Goal: Transaction & Acquisition: Purchase product/service

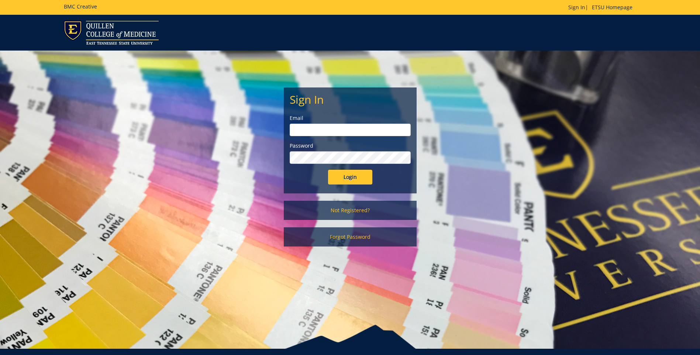
type input "projects@etsu.edu"
click at [355, 179] on input "Login" at bounding box center [350, 177] width 44 height 15
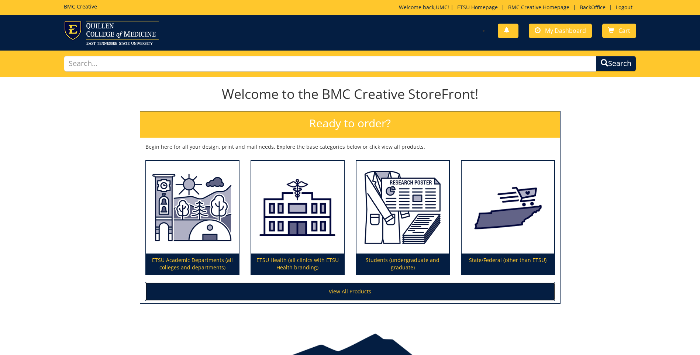
click at [367, 297] on link "View All Products" at bounding box center [350, 291] width 410 height 18
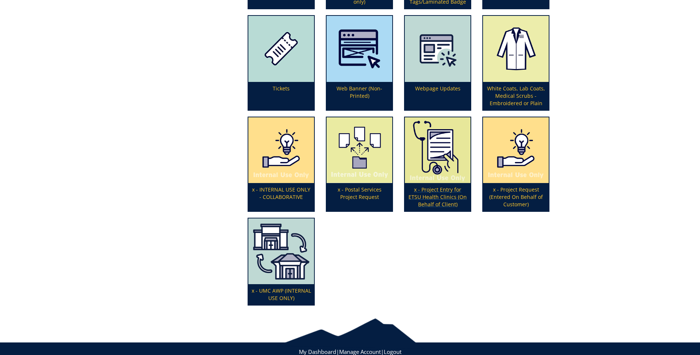
scroll to position [2422, 0]
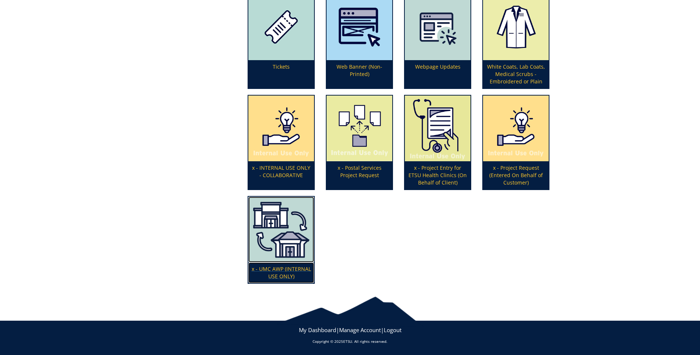
click at [278, 230] on img at bounding box center [281, 230] width 66 height 66
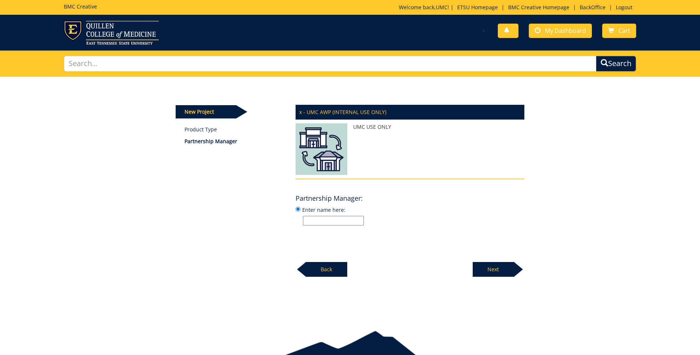
click at [323, 216] on label "Enter name here:" at bounding box center [410, 216] width 229 height 20
click at [300, 211] on input "Enter name here:" at bounding box center [298, 209] width 5 height 5
click at [324, 223] on input "Enter name here:" at bounding box center [333, 221] width 61 height 10
type input "[PERSON_NAME]"
click at [487, 265] on p "Next" at bounding box center [493, 269] width 41 height 15
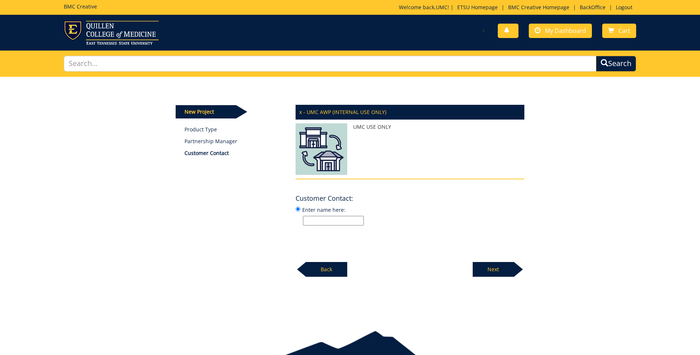
click at [318, 214] on label "Enter name here:" at bounding box center [410, 216] width 229 height 20
click at [300, 211] on input "Enter name here:" at bounding box center [298, 209] width 5 height 5
click at [322, 223] on input "Enter name here:" at bounding box center [333, 221] width 61 height 10
type input "[PERSON_NAME]"
click at [500, 263] on p "Next" at bounding box center [493, 269] width 41 height 15
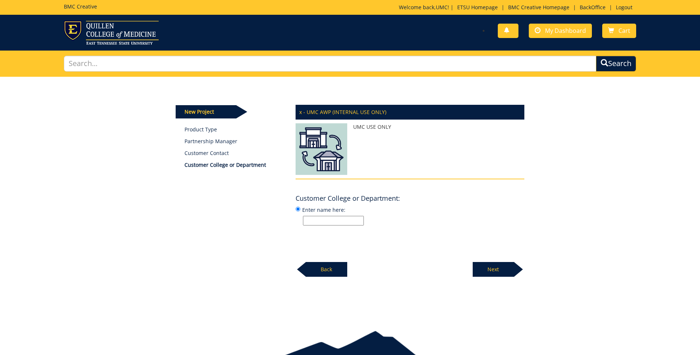
click at [322, 222] on input "Enter name here:" at bounding box center [333, 221] width 61 height 10
click at [340, 224] on input "Enter name here:" at bounding box center [333, 221] width 61 height 10
type input "["
type input "[PERSON_NAME]"
click at [508, 269] on p "Next" at bounding box center [493, 269] width 41 height 15
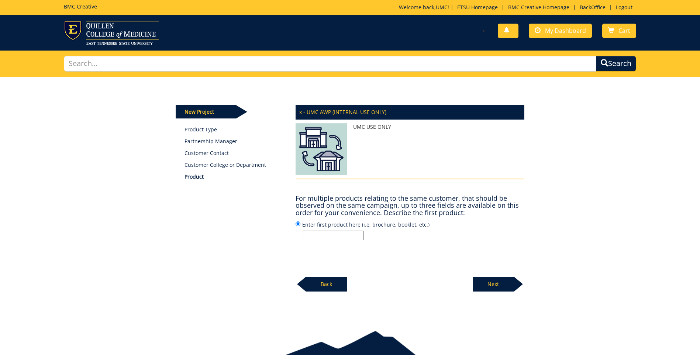
click at [334, 236] on input "Enter first product here (i.e, brochure, booklet, etc.)" at bounding box center [333, 236] width 61 height 10
type input "Program"
click at [481, 275] on div "Next" at bounding box center [499, 281] width 52 height 20
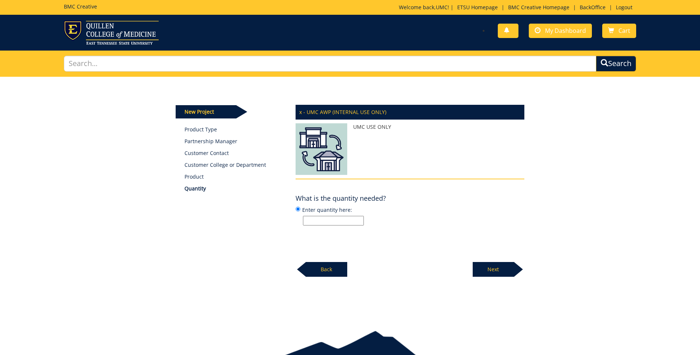
click at [321, 217] on input "Enter quantity here:" at bounding box center [333, 221] width 61 height 10
paste input "10,000"
type input "10,000"
click at [487, 266] on p "Next" at bounding box center [493, 269] width 41 height 15
click at [340, 218] on input "Enter specifications here: (i.e, 8.5 x 11 saddle stitched book)" at bounding box center [333, 221] width 61 height 10
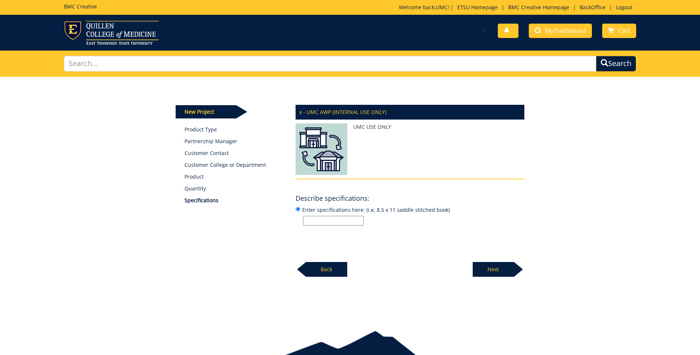
paste input "B&W interior, color covers Paper/size: Same as May 2025 ceremony Page counts: E…"
type input "B&W interior, color covers Paper/size: Same as May 2025 ceremony Page counts: E…"
click at [503, 268] on p "Next" at bounding box center [493, 269] width 41 height 15
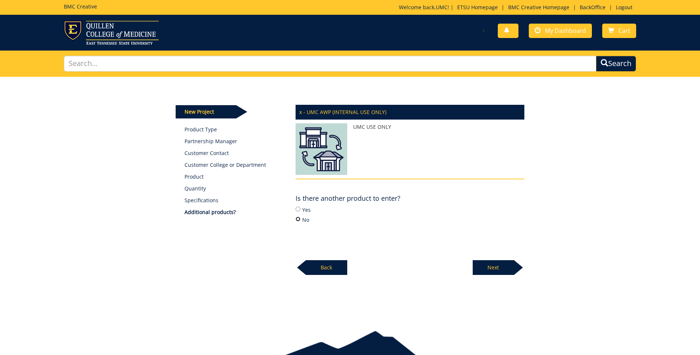
click at [300, 218] on input "No" at bounding box center [298, 219] width 5 height 5
radio input "true"
click at [491, 261] on p "Next" at bounding box center [493, 267] width 41 height 15
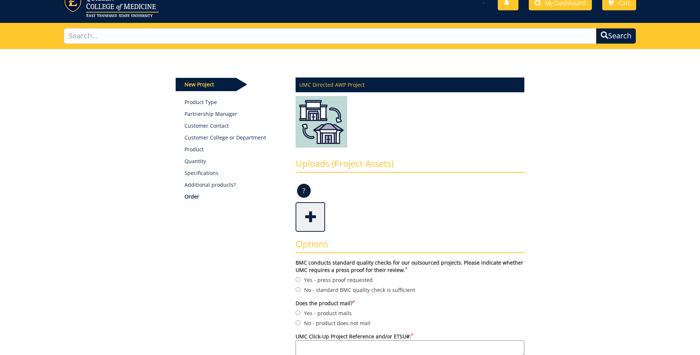
scroll to position [74, 0]
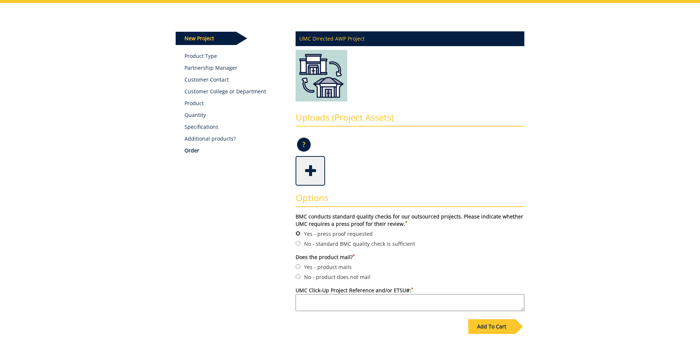
click at [298, 233] on input "Yes - press proof requested" at bounding box center [298, 233] width 5 height 5
radio input "true"
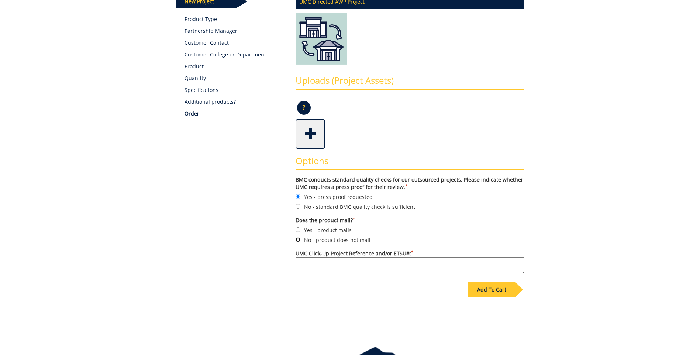
click at [299, 242] on input "No - product does not mail" at bounding box center [298, 239] width 5 height 5
radio input "true"
click at [314, 265] on textarea "UMC Click-Up Project Reference and/or ETSU#: *" at bounding box center [410, 265] width 229 height 17
click at [306, 266] on textarea "Fall" at bounding box center [410, 265] width 229 height 17
click at [303, 266] on textarea "Fall" at bounding box center [410, 265] width 229 height 17
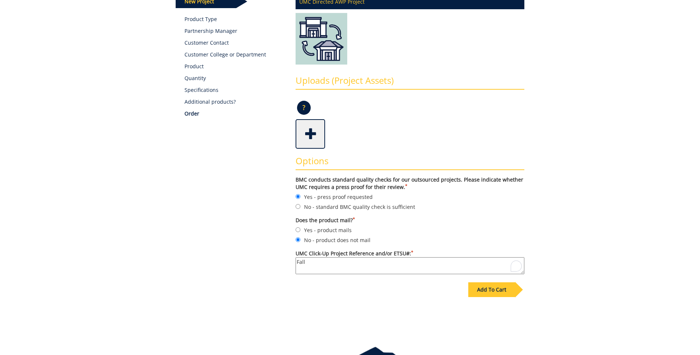
click at [302, 265] on textarea "Fall" at bounding box center [410, 265] width 229 height 17
paste textarea "Commencement 2025"
type textarea "Fall Commencement 2025"
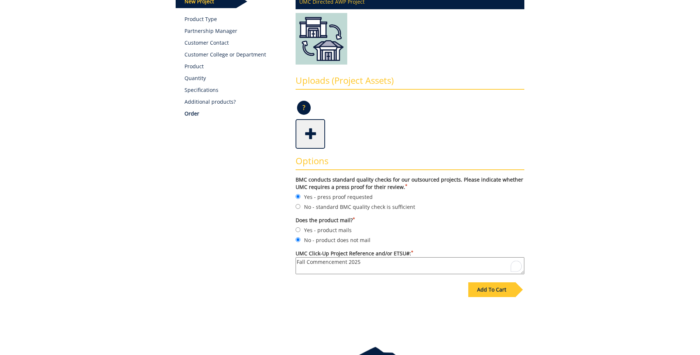
click at [507, 292] on div "Add To Cart" at bounding box center [491, 289] width 47 height 15
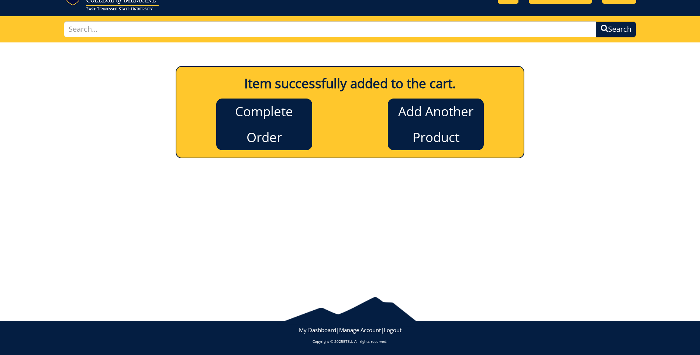
scroll to position [34, 0]
click at [259, 133] on link "Complete Order" at bounding box center [264, 125] width 96 height 52
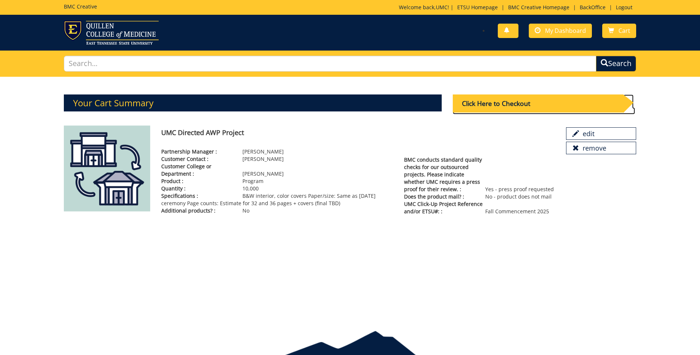
click at [500, 109] on div "Click Here to Checkout" at bounding box center [538, 103] width 170 height 18
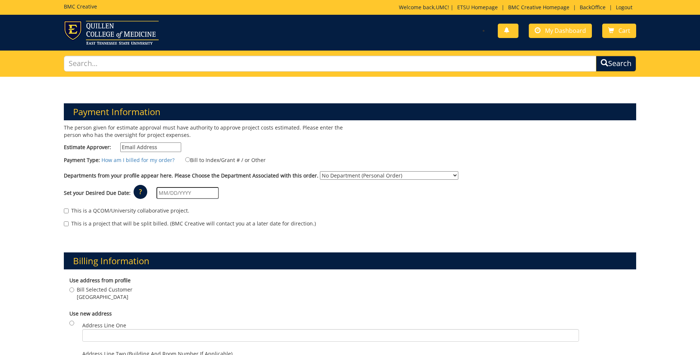
click at [136, 145] on input "Estimate Approver:" at bounding box center [150, 147] width 61 height 10
type input "projects@etsu.edu"
type input "10/15/2025"
click at [396, 175] on select "No Department (Personal Order) Alumni (ALU) Arts and Sciences (CAS) Athletics (…" at bounding box center [389, 175] width 138 height 8
select select "231"
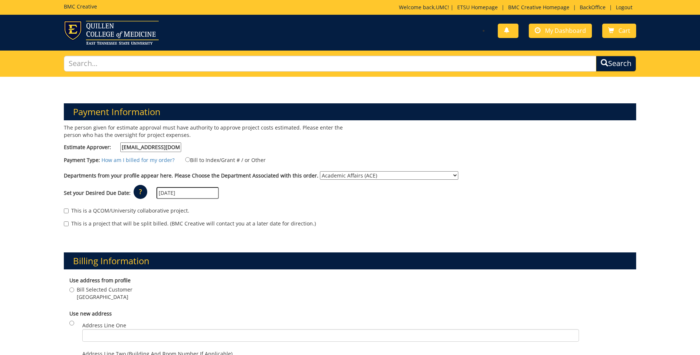
click at [320, 171] on select "No Department (Personal Order) Alumni (ALU) Arts and Sciences (CAS) Athletics (…" at bounding box center [389, 175] width 138 height 8
click at [195, 196] on input "[DATE]" at bounding box center [187, 193] width 62 height 12
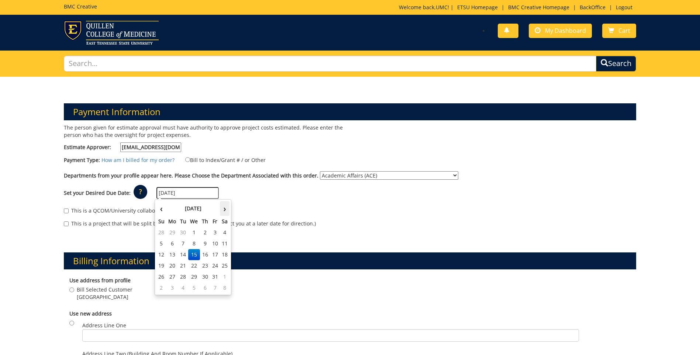
click at [225, 211] on th "›" at bounding box center [225, 208] width 10 height 15
click at [194, 245] on td "10" at bounding box center [194, 243] width 12 height 11
type input "[DATE]"
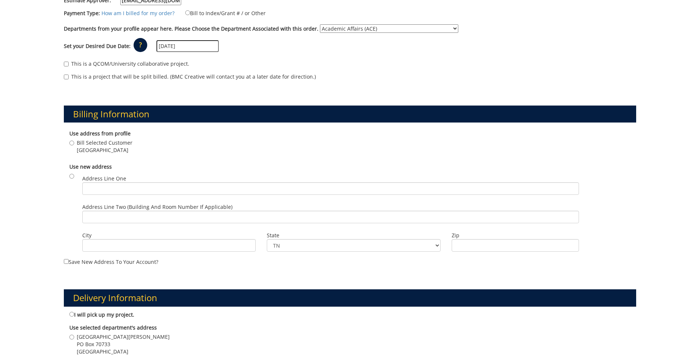
scroll to position [148, 0]
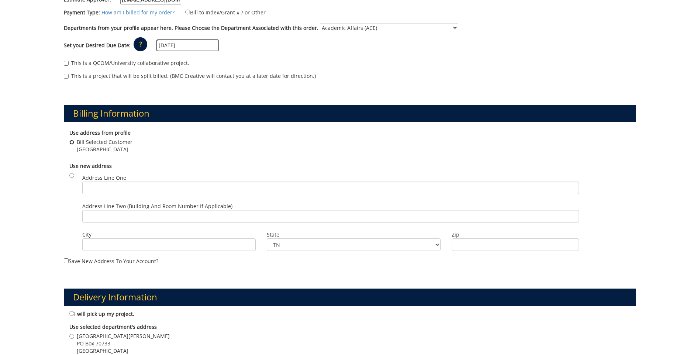
click at [72, 143] on input "Bill Selected Customer Johnson City , TN 37614" at bounding box center [71, 142] width 5 height 5
radio input "true"
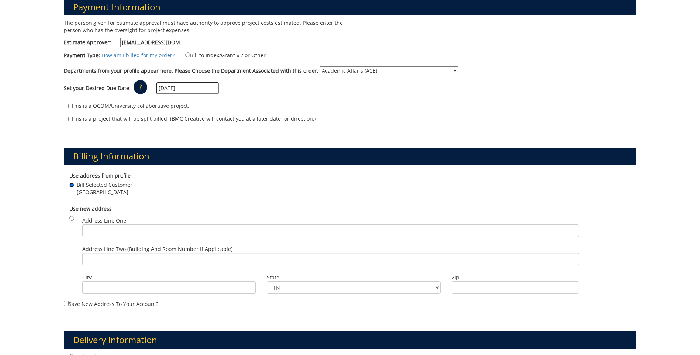
scroll to position [0, 0]
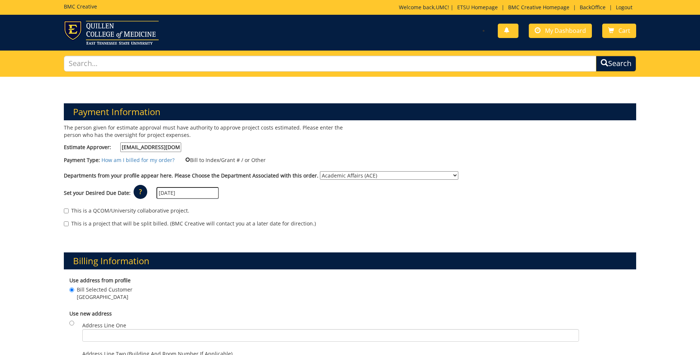
click at [187, 159] on input "Bill to Index/Grant # / or Other" at bounding box center [187, 159] width 5 height 5
radio input "true"
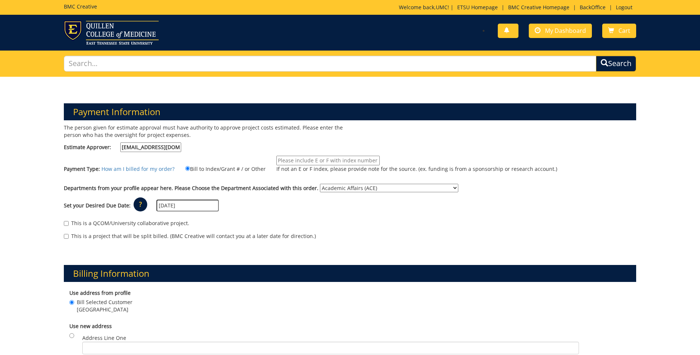
click at [303, 160] on input "If not an E or F index, please provide note for the source. (ex. funding is fro…" at bounding box center [327, 161] width 103 height 10
click at [331, 159] on input "If not an E or F index, please provide note for the source. (ex. funding is fro…" at bounding box center [327, 161] width 103 height 10
paste input "10-28300-100000-100-75450-450-999-411-999"
type input "10-28300-100000-100-75450-450-999-411-999"
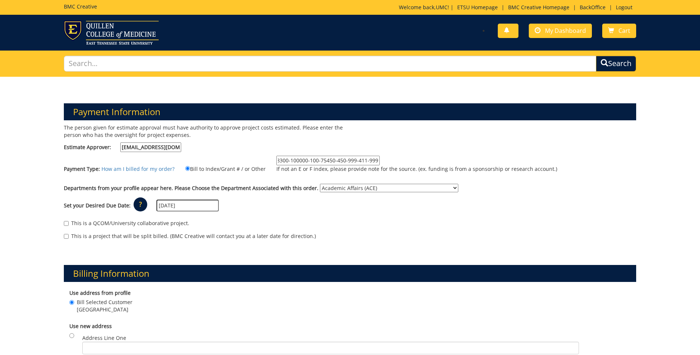
scroll to position [0, 0]
click at [473, 151] on div "The person given for estimate approval must have authority to approve project c…" at bounding box center [349, 185] width 583 height 123
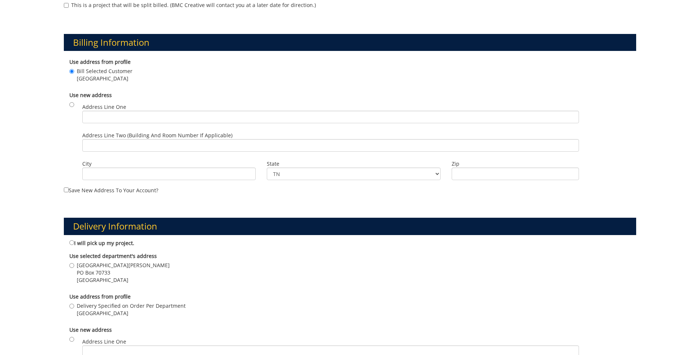
scroll to position [295, 0]
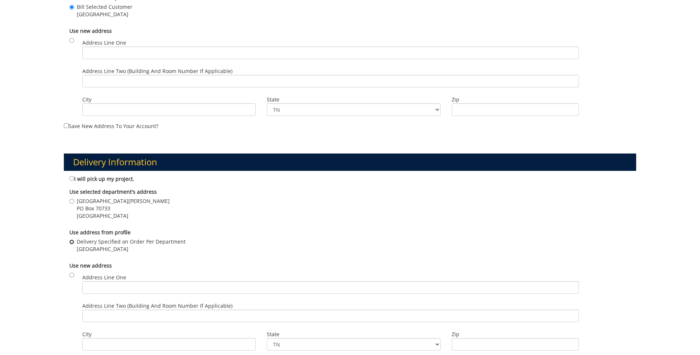
click at [72, 241] on input "Delivery Specified on Order Per Department Johnson City , TN 37614" at bounding box center [71, 241] width 5 height 5
radio input "true"
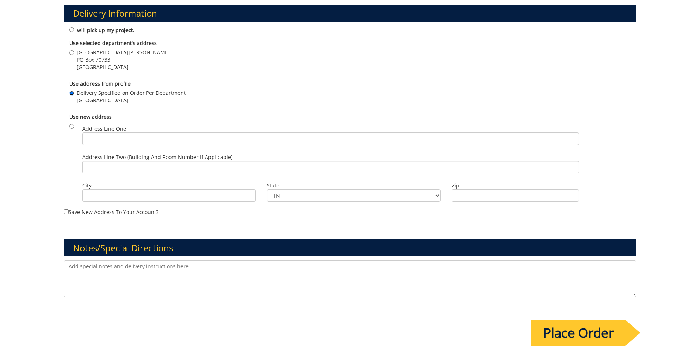
scroll to position [480, 0]
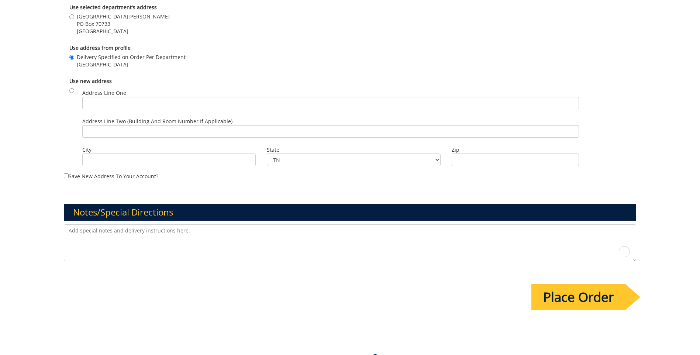
click at [95, 233] on textarea "To enrich screen reader interactions, please activate Accessibility in Grammarl…" at bounding box center [350, 242] width 572 height 37
click at [111, 223] on div "Notes/Special Directions" at bounding box center [349, 224] width 583 height 77
click at [102, 232] on textarea "To enrich screen reader interactions, please activate Accessibility in Grammarl…" at bounding box center [350, 242] width 572 height 37
paste textarea "Quantity: 10,000 Print Specs: B&W interior, color covers Paper/size: Same as [D…"
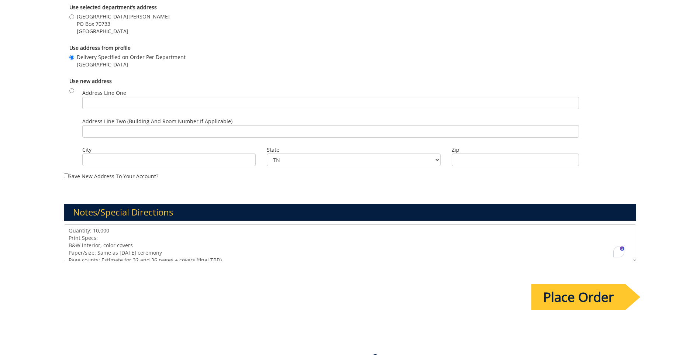
type textarea "Quantity: 10,000 Print Specs: B&W interior, color covers Paper/size: Same as [D…"
click at [565, 299] on input "Place Order" at bounding box center [578, 297] width 94 height 26
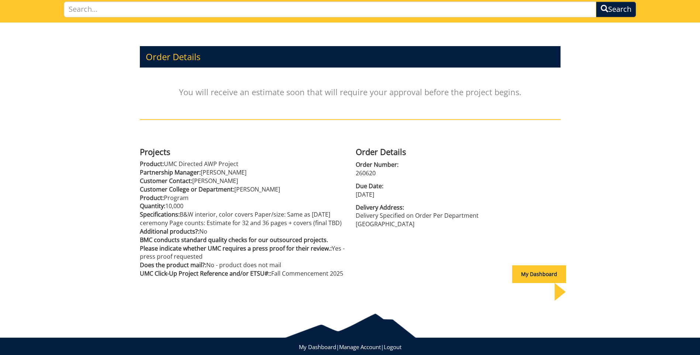
scroll to position [55, 0]
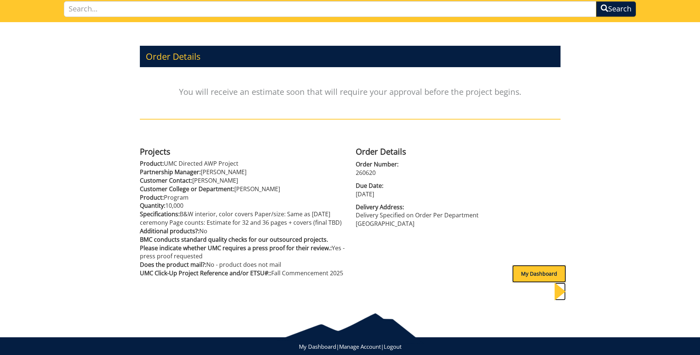
click at [541, 266] on div "My Dashboard" at bounding box center [539, 274] width 54 height 18
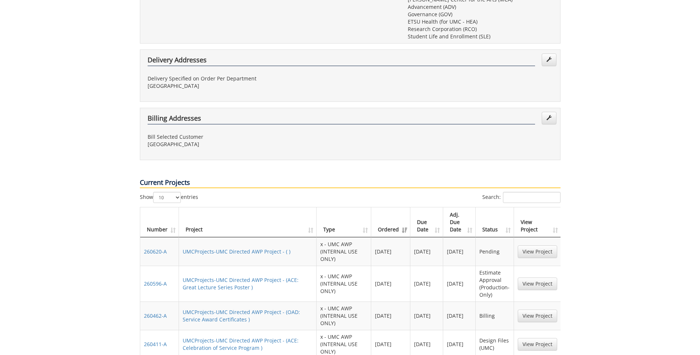
scroll to position [406, 0]
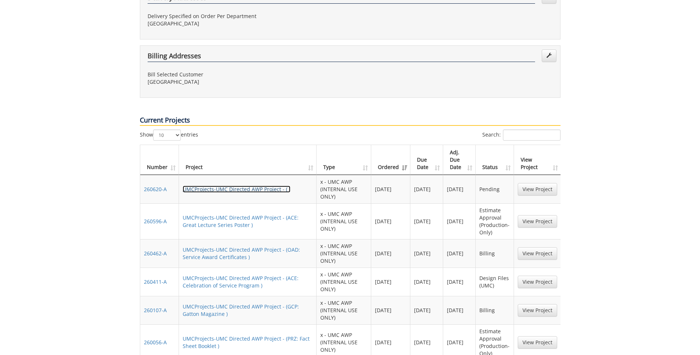
click at [241, 186] on link "UMCProjects-UMC Directed AWP Project - ( )" at bounding box center [237, 189] width 108 height 7
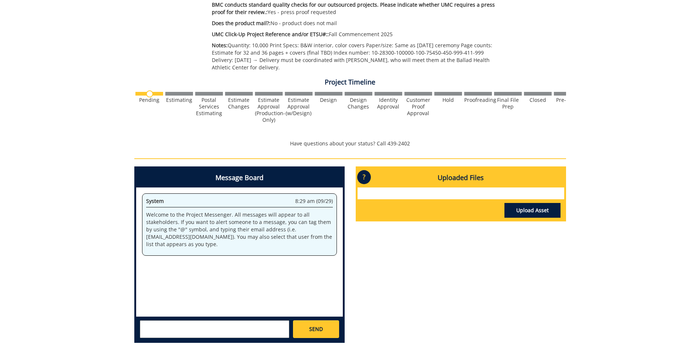
scroll to position [321, 0]
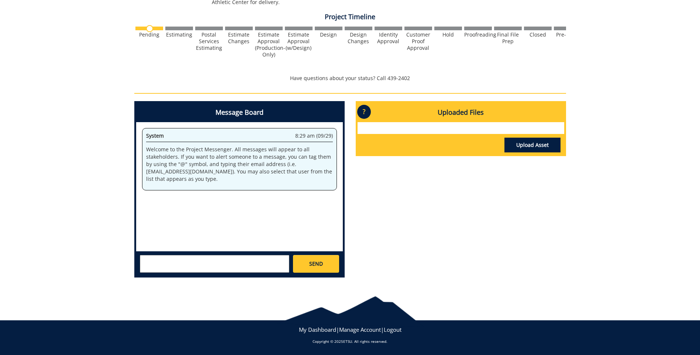
click at [183, 261] on textarea at bounding box center [214, 264] width 149 height 18
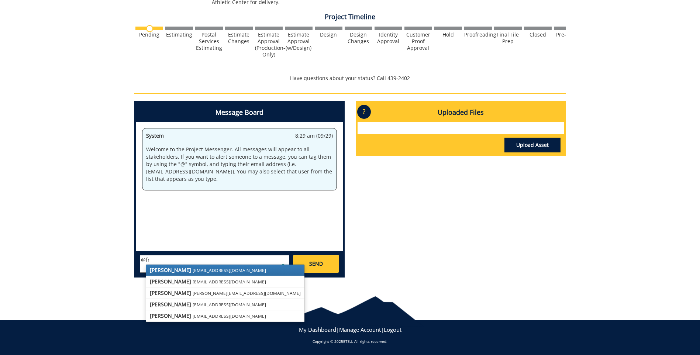
click at [193, 270] on small "[EMAIL_ADDRESS][DOMAIN_NAME]" at bounding box center [229, 270] width 73 height 6
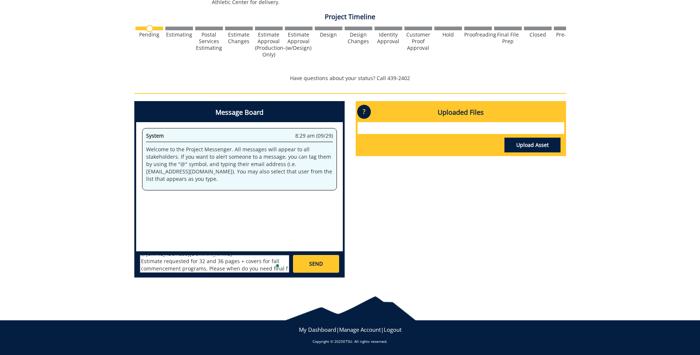
scroll to position [13, 0]
click at [235, 270] on textarea "@[EMAIL_ADDRESS][DOMAIN_NAME] Estimate requested for 32 and 36 pages + covers f…" at bounding box center [214, 264] width 149 height 18
paste textarea "Quantity: 10,000 Print Specs: B&W interior, color covers Paper/size: Same as [D…"
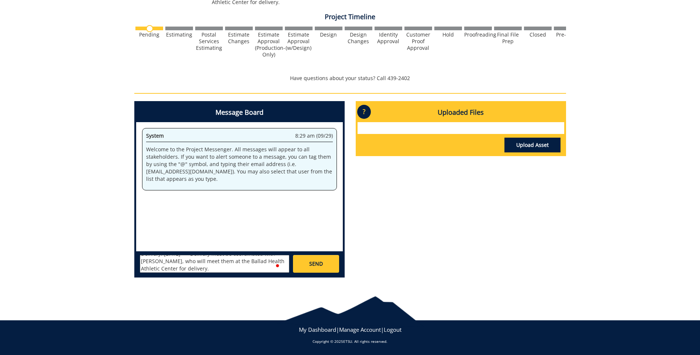
click at [274, 266] on textarea "@[EMAIL_ADDRESS][DOMAIN_NAME] Estimate requested for 32 and 36 pages + covers f…" at bounding box center [214, 264] width 149 height 18
click at [275, 265] on div "2" at bounding box center [276, 265] width 8 height 8
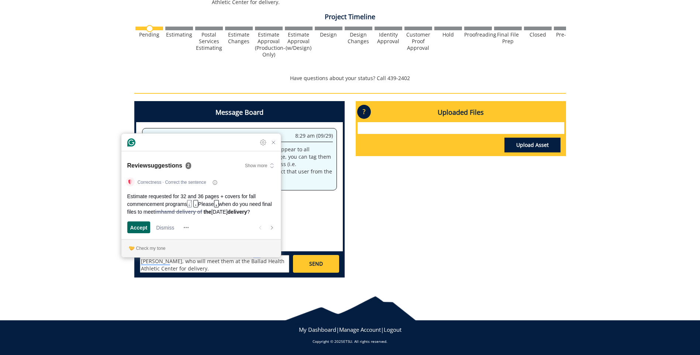
click at [135, 227] on span "Accept" at bounding box center [138, 228] width 17 height 8
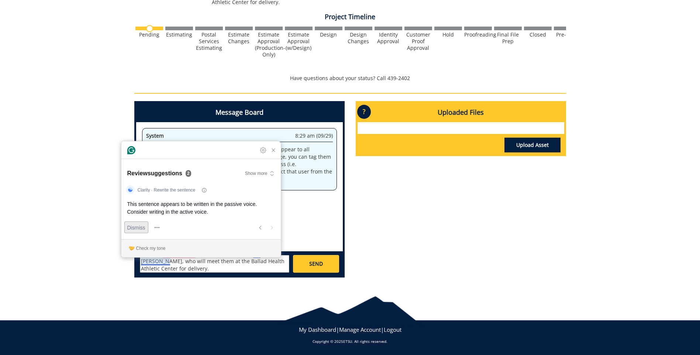
scroll to position [81, 0]
click at [137, 227] on span "Dismiss" at bounding box center [136, 228] width 18 height 8
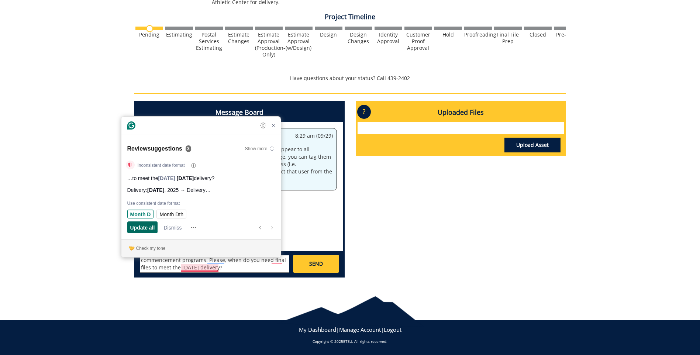
click at [148, 231] on span "Update all" at bounding box center [142, 228] width 25 height 8
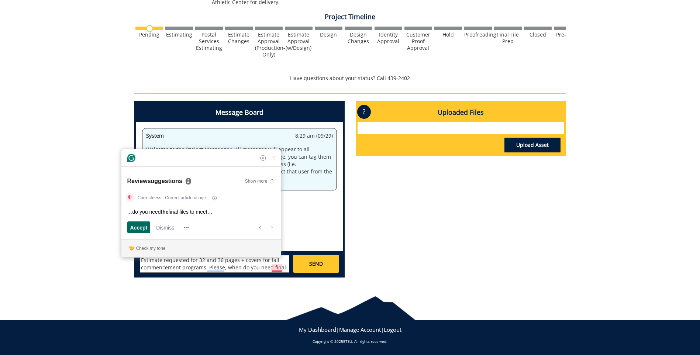
click at [145, 229] on span "Accept" at bounding box center [138, 228] width 17 height 8
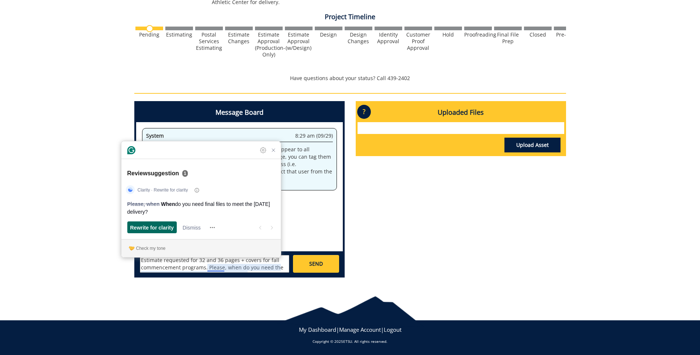
click at [145, 229] on span "Rewrite for clarity" at bounding box center [152, 228] width 44 height 8
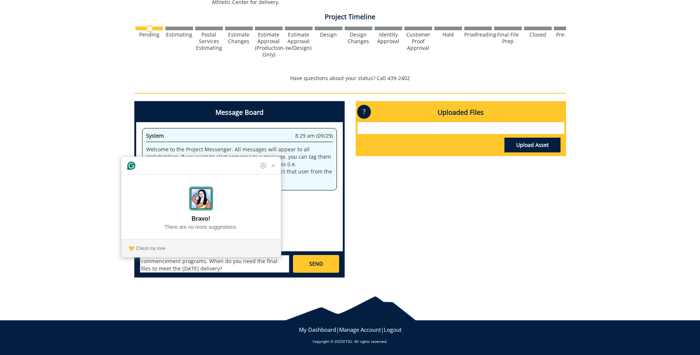
type textarea "@[EMAIL_ADDRESS][DOMAIN_NAME] Estimate requested for 32 and 36 pages + covers f…"
click at [310, 269] on link "SEND" at bounding box center [316, 264] width 46 height 18
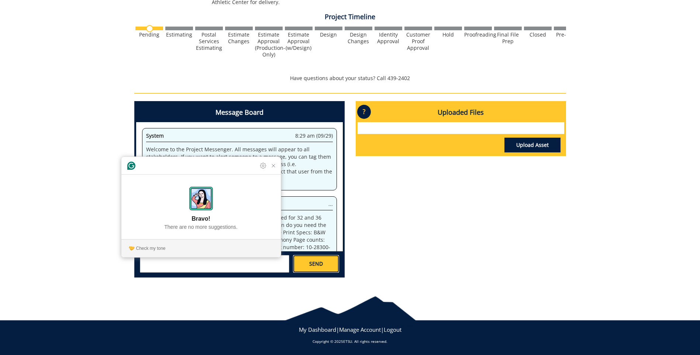
scroll to position [0, 0]
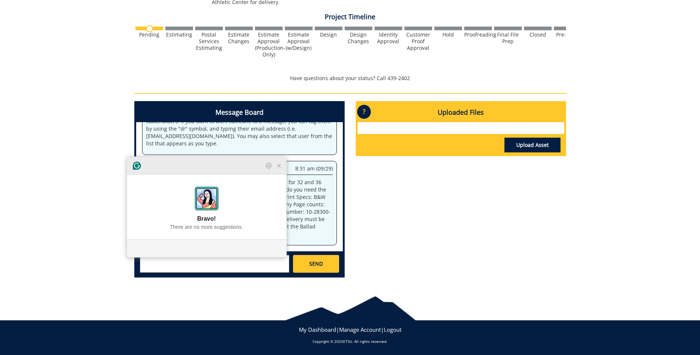
click at [277, 169] on icon "Close Grammarly Assistant" at bounding box center [279, 166] width 6 height 6
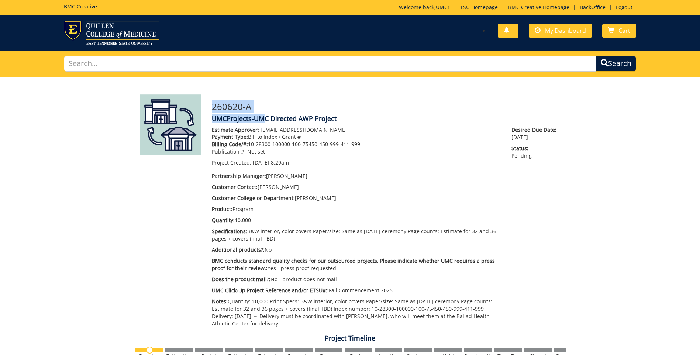
drag, startPoint x: 211, startPoint y: 107, endPoint x: 266, endPoint y: 115, distance: 55.9
click at [266, 115] on div "260620-A UMCProjects-UMC Directed AWP Project Estimate Approver: [EMAIL_ADDRESS…" at bounding box center [386, 212] width 360 height 237
drag, startPoint x: 266, startPoint y: 115, endPoint x: 253, endPoint y: 103, distance: 17.5
click at [253, 103] on h3 "260620-A" at bounding box center [386, 107] width 349 height 10
drag, startPoint x: 253, startPoint y: 103, endPoint x: 243, endPoint y: 105, distance: 10.1
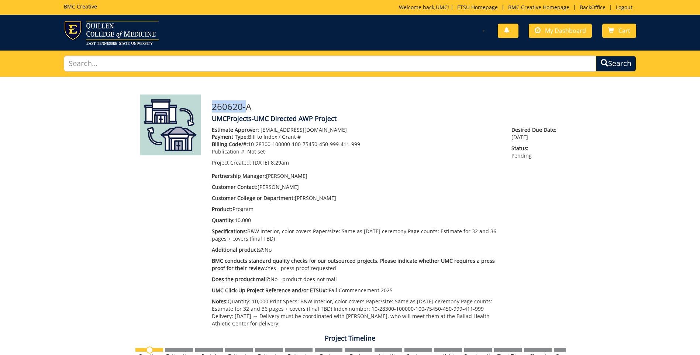
click at [243, 105] on h3 "260620-A" at bounding box center [386, 107] width 349 height 10
drag, startPoint x: 243, startPoint y: 105, endPoint x: 207, endPoint y: 107, distance: 36.6
click at [207, 107] on div "260620-A UMCProjects-UMC Directed AWP Project Estimate Approver: [EMAIL_ADDRESS…" at bounding box center [386, 212] width 360 height 237
copy h3 "260620-A"
drag, startPoint x: 248, startPoint y: 146, endPoint x: 364, endPoint y: 143, distance: 116.3
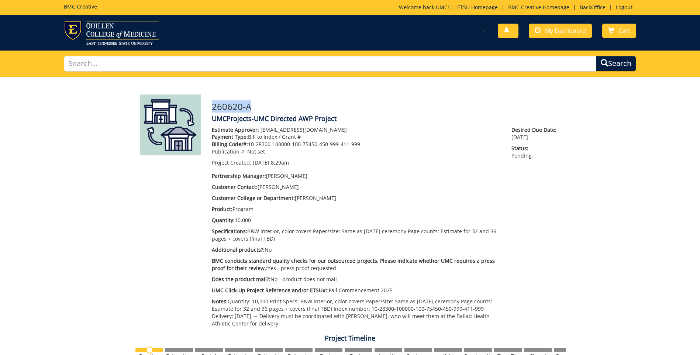
click at [364, 143] on p "Billing Code/#: 10-28300-100000-100-75450-450-999-411-999" at bounding box center [356, 144] width 289 height 7
copy p "10-28300-100000-100-75450-450-999-411-999"
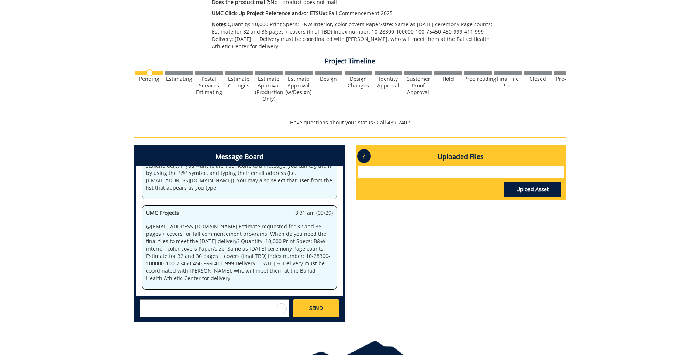
scroll to position [295, 0]
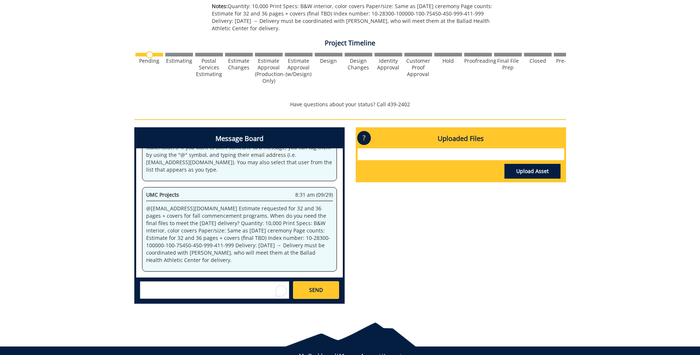
drag, startPoint x: 211, startPoint y: 225, endPoint x: 254, endPoint y: 262, distance: 57.3
click at [254, 262] on p "@[EMAIL_ADDRESS][DOMAIN_NAME] Estimate requested for 32 and 36 pages + covers f…" at bounding box center [239, 234] width 187 height 59
copy p "Quantity: 10,000 Print Specs: B&W interior, color covers Paper/size: Same as [D…"
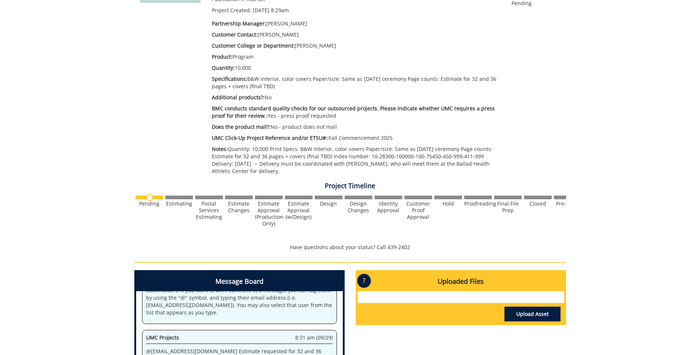
scroll to position [74, 0]
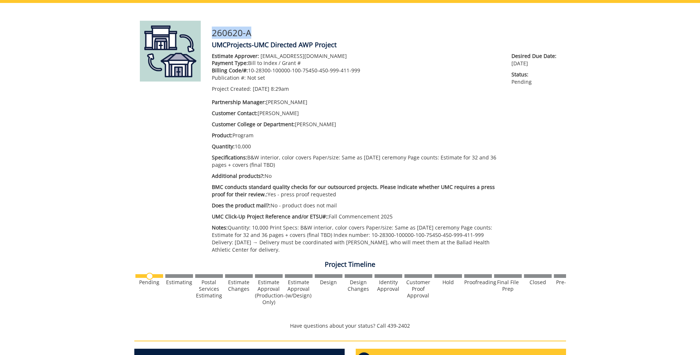
drag, startPoint x: 213, startPoint y: 30, endPoint x: 249, endPoint y: 31, distance: 36.5
click at [249, 31] on h3 "260620-A" at bounding box center [386, 33] width 349 height 10
copy h3 "260620-A"
